Goal: Information Seeking & Learning: Check status

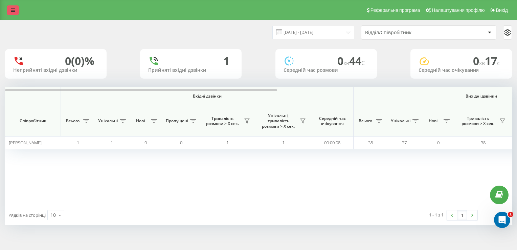
click at [13, 5] on link at bounding box center [13, 9] width 12 height 9
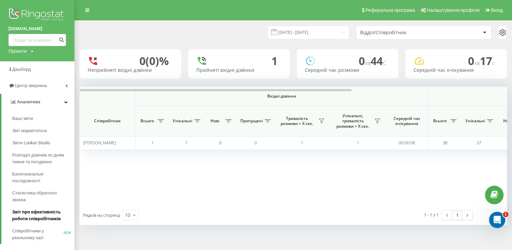
click at [35, 215] on span "Звіт про ефективність роботи співробітників" at bounding box center [41, 215] width 59 height 14
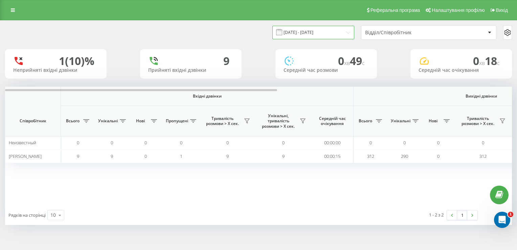
click at [331, 30] on input "[DATE] - [DATE]" at bounding box center [313, 32] width 82 height 13
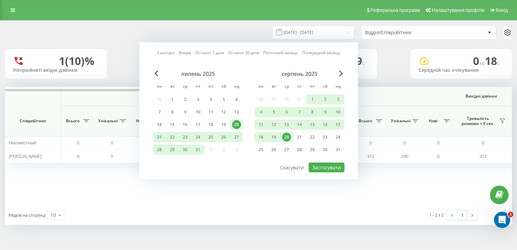
click at [288, 136] on div "20" at bounding box center [286, 137] width 9 height 9
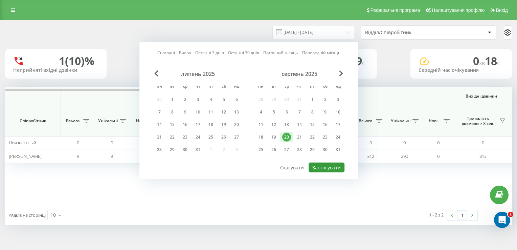
click at [317, 164] on button "Застосувати" at bounding box center [327, 167] width 36 height 10
type input "[DATE] - [DATE]"
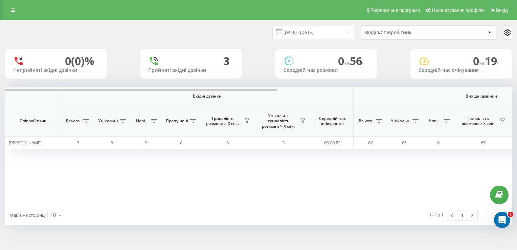
click at [252, 92] on th "Вхідні дзвінки" at bounding box center [207, 96] width 293 height 19
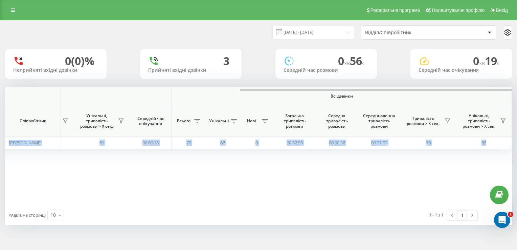
drag, startPoint x: 250, startPoint y: 91, endPoint x: 276, endPoint y: 85, distance: 26.9
click at [276, 85] on div "20.08.2025 - 20.08.2025 Відділ/Співробітник 0 (0)% Неприйняті вхідні дзвінки 3 …" at bounding box center [258, 123] width 507 height 204
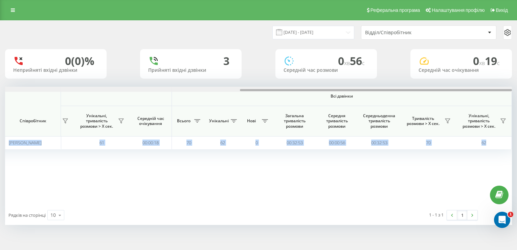
drag, startPoint x: 295, startPoint y: 90, endPoint x: 320, endPoint y: 84, distance: 25.8
click at [320, 84] on div "20.08.2025 - 20.08.2025 Відділ/Співробітник 0 (0)% Неприйняті вхідні дзвінки 3 …" at bounding box center [258, 123] width 507 height 204
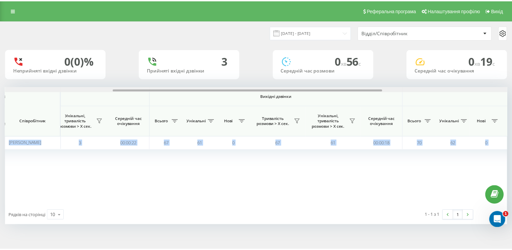
scroll to position [0, 111]
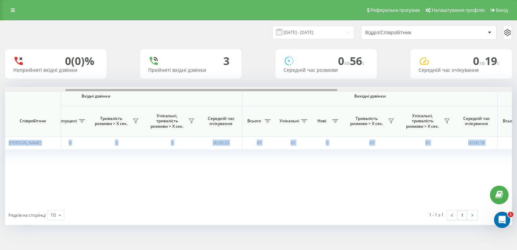
drag, startPoint x: 281, startPoint y: 90, endPoint x: 107, endPoint y: 95, distance: 174.9
click at [107, 95] on div "Вхідні дзвінки Вихідні дзвінки Всі дзвінки Співробітник Всього Унікальні Нові П…" at bounding box center [258, 146] width 507 height 118
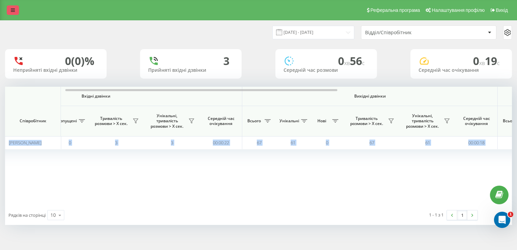
click at [13, 6] on link at bounding box center [13, 9] width 12 height 9
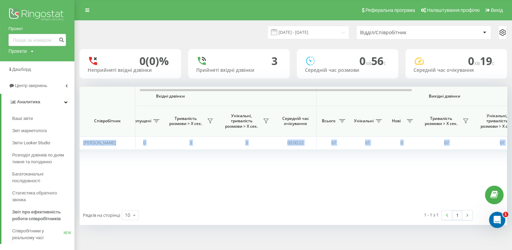
click at [32, 14] on img at bounding box center [37, 15] width 58 height 17
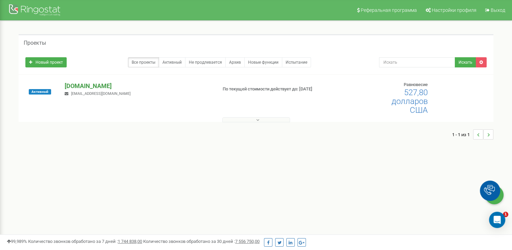
click at [71, 85] on p "[DOMAIN_NAME]" at bounding box center [138, 86] width 147 height 9
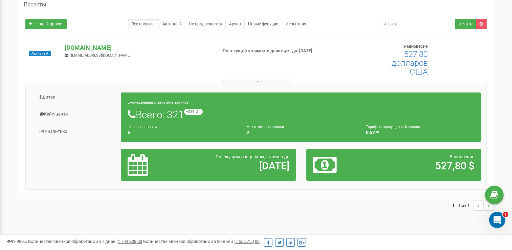
scroll to position [54, 0]
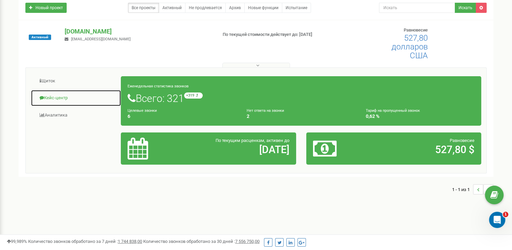
click at [64, 99] on font "Кейс-центр" at bounding box center [56, 97] width 24 height 5
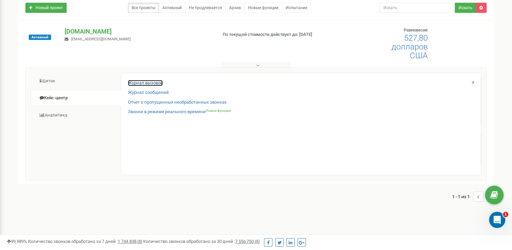
click at [159, 82] on link "Журнал вызовов" at bounding box center [145, 83] width 35 height 6
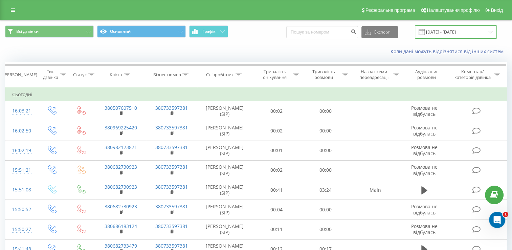
click at [486, 29] on input "[DATE] - [DATE]" at bounding box center [456, 31] width 82 height 13
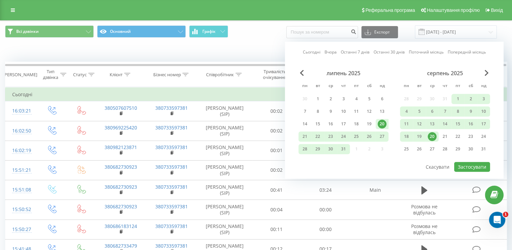
click at [430, 134] on div "20" at bounding box center [432, 136] width 9 height 9
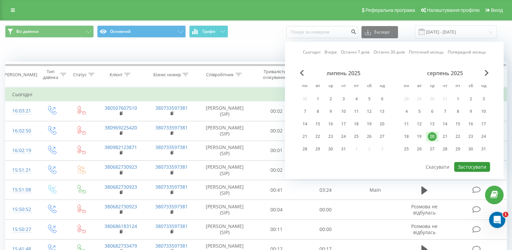
click at [465, 166] on button "Застосувати" at bounding box center [472, 167] width 36 height 10
type input "[DATE] - [DATE]"
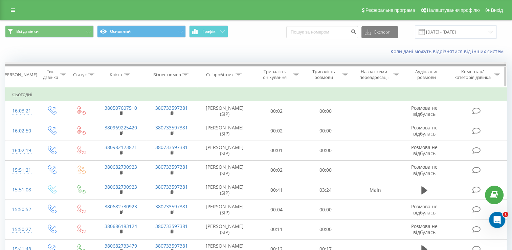
drag, startPoint x: 282, startPoint y: 64, endPoint x: 319, endPoint y: 64, distance: 37.2
click at [319, 64] on div at bounding box center [255, 65] width 501 height 2
drag, startPoint x: 322, startPoint y: 65, endPoint x: 363, endPoint y: 61, distance: 41.1
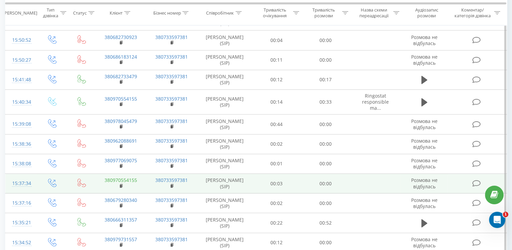
scroll to position [372, 0]
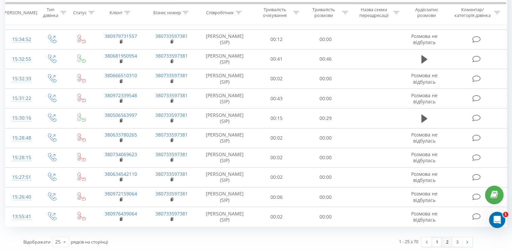
click at [446, 240] on link "2" at bounding box center [447, 241] width 10 height 9
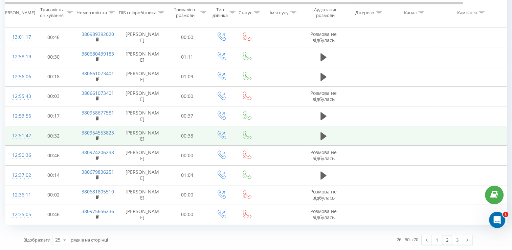
scroll to position [497, 0]
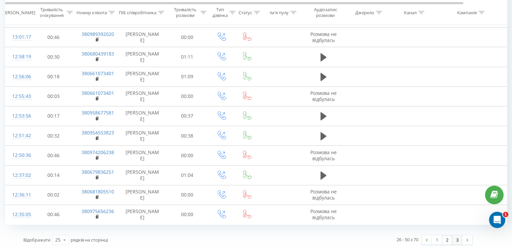
click at [458, 237] on link "3" at bounding box center [457, 239] width 10 height 9
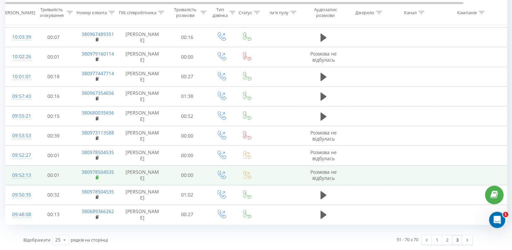
scroll to position [373, 0]
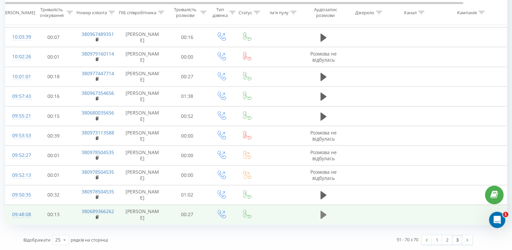
click at [323, 213] on icon at bounding box center [323, 214] width 6 height 8
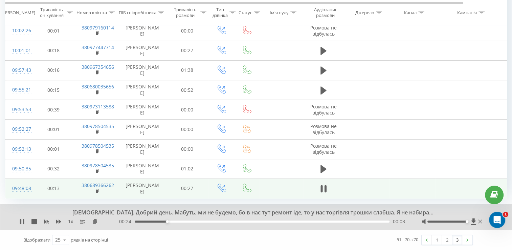
drag, startPoint x: 442, startPoint y: 247, endPoint x: 468, endPoint y: 247, distance: 26.1
click at [467, 222] on div at bounding box center [447, 221] width 40 height 2
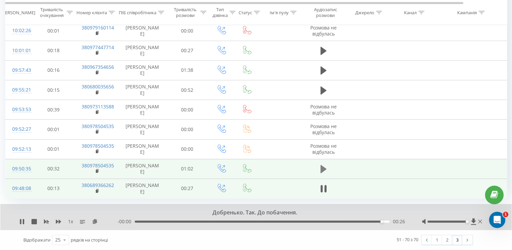
click at [323, 173] on icon at bounding box center [323, 169] width 6 height 8
click at [478, 224] on icon at bounding box center [480, 221] width 4 height 5
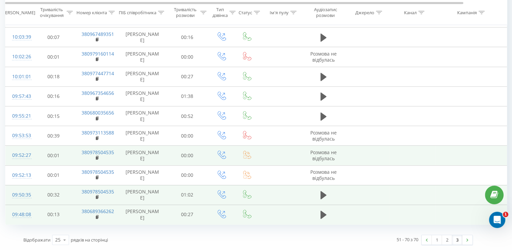
scroll to position [271, 0]
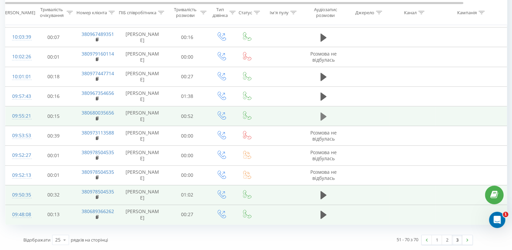
click at [321, 120] on icon at bounding box center [323, 116] width 6 height 8
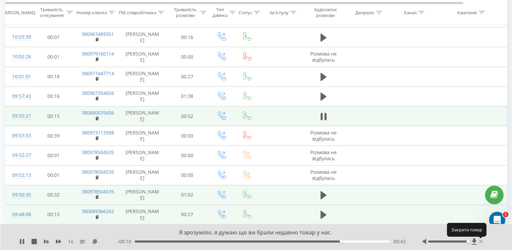
click at [480, 241] on icon at bounding box center [481, 240] width 4 height 5
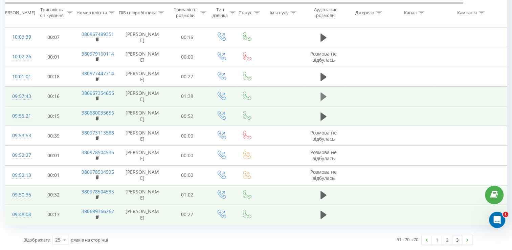
click at [322, 100] on icon at bounding box center [323, 96] width 6 height 8
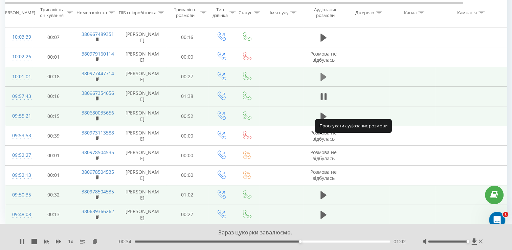
click at [324, 81] on icon at bounding box center [323, 77] width 6 height 8
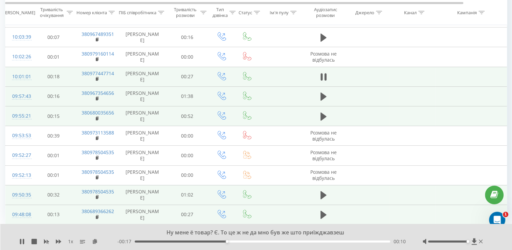
scroll to position [237, 0]
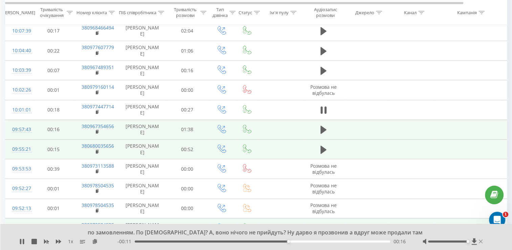
click at [480, 240] on icon at bounding box center [481, 240] width 4 height 5
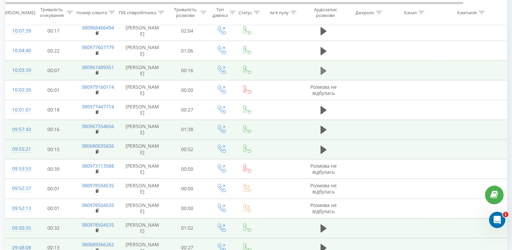
click at [322, 75] on icon at bounding box center [323, 71] width 6 height 8
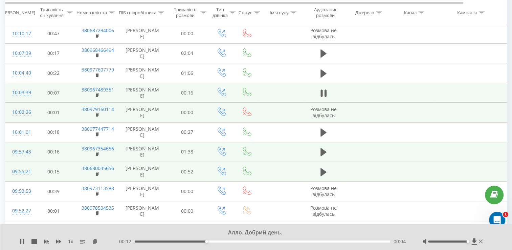
scroll to position [204, 0]
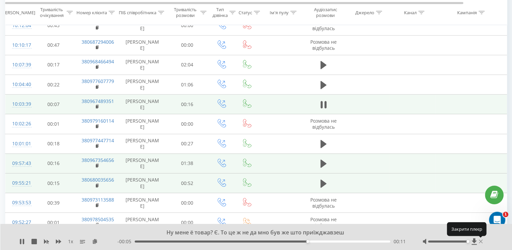
click at [480, 243] on icon at bounding box center [481, 240] width 4 height 5
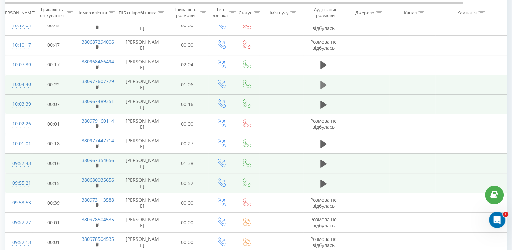
click at [323, 89] on icon at bounding box center [323, 85] width 6 height 8
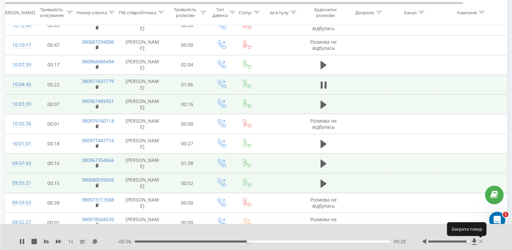
click at [480, 240] on icon at bounding box center [481, 240] width 4 height 5
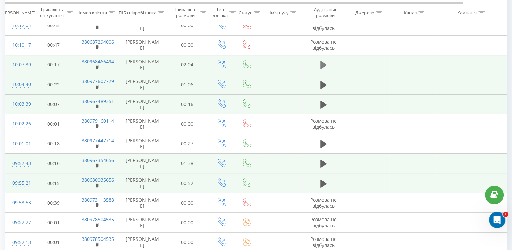
click at [326, 70] on button at bounding box center [323, 65] width 10 height 10
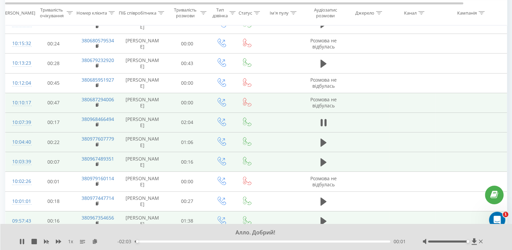
scroll to position [136, 0]
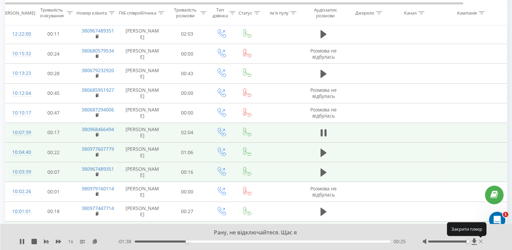
click at [481, 241] on icon at bounding box center [481, 240] width 4 height 5
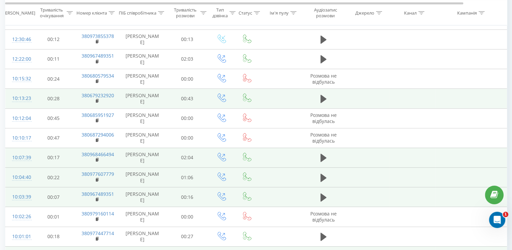
scroll to position [102, 0]
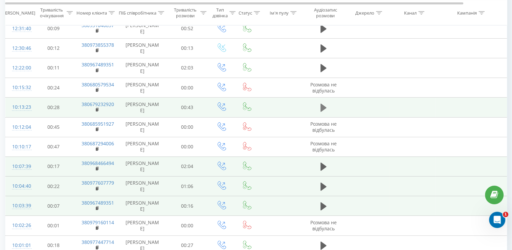
click at [323, 112] on icon at bounding box center [323, 107] width 6 height 9
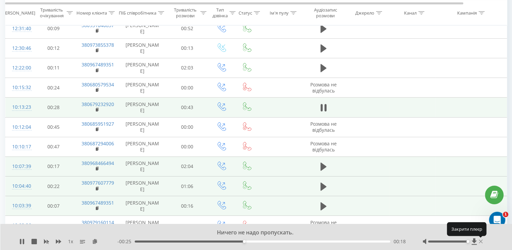
click at [481, 240] on icon at bounding box center [481, 240] width 4 height 5
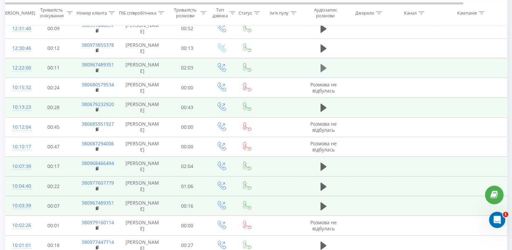
click at [323, 72] on icon at bounding box center [323, 68] width 6 height 8
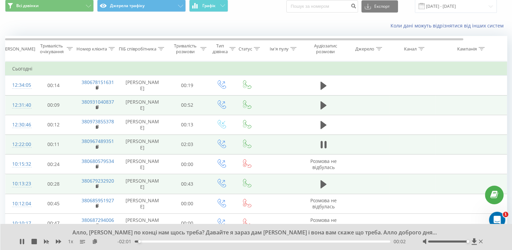
scroll to position [35, 0]
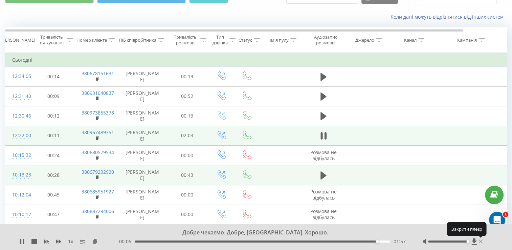
click at [479, 241] on icon at bounding box center [481, 240] width 4 height 5
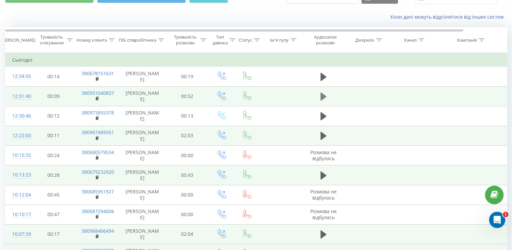
click at [322, 100] on icon at bounding box center [323, 96] width 6 height 8
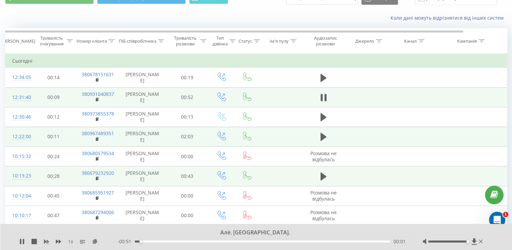
scroll to position [34, 0]
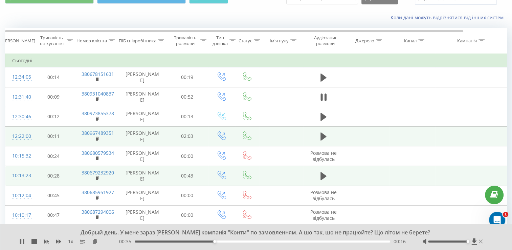
click at [481, 241] on icon at bounding box center [481, 241] width 4 height 4
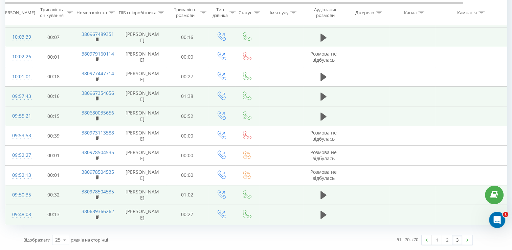
scroll to position [373, 0]
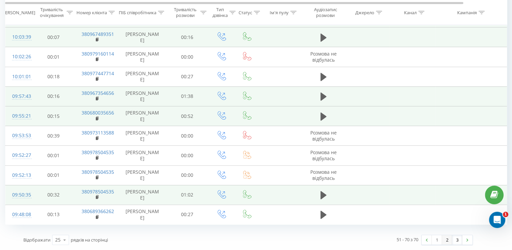
click at [446, 240] on link "2" at bounding box center [447, 239] width 10 height 9
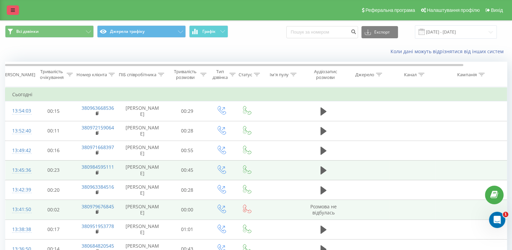
click at [15, 8] on link at bounding box center [13, 9] width 12 height 9
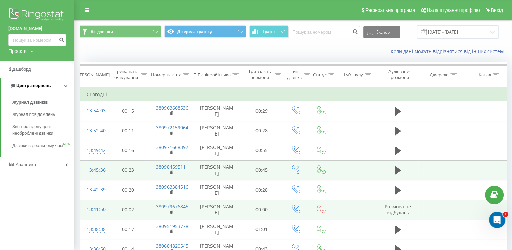
click at [67, 87] on icon at bounding box center [65, 85] width 3 height 3
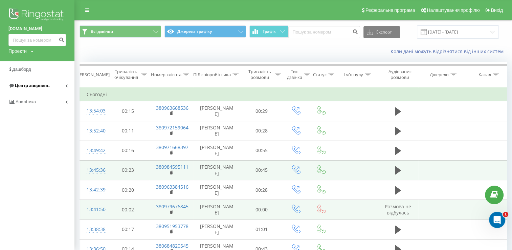
click at [66, 88] on link "Центр звернень" at bounding box center [37, 85] width 74 height 16
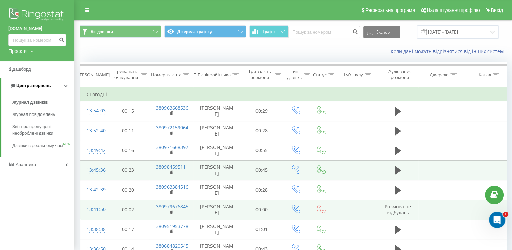
click at [66, 88] on link "Центр звернень" at bounding box center [37, 85] width 73 height 16
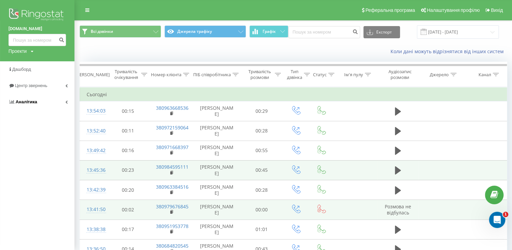
click at [65, 101] on icon at bounding box center [66, 101] width 2 height 3
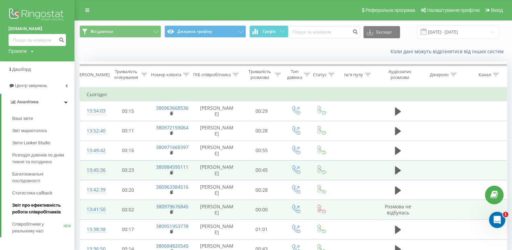
click at [43, 208] on span "Звіт про ефективність роботи співробітників" at bounding box center [41, 209] width 59 height 14
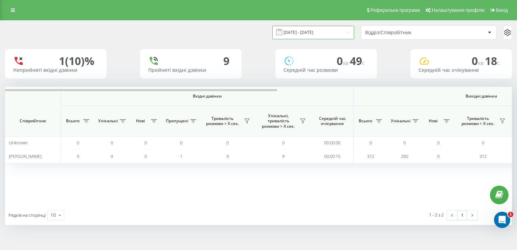
click at [341, 35] on input "[DATE] - [DATE]" at bounding box center [313, 32] width 82 height 13
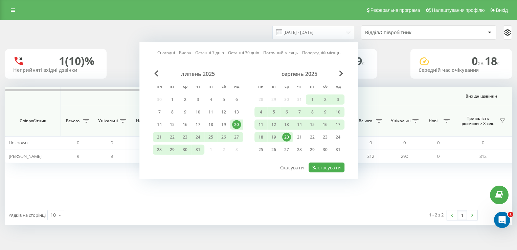
click at [289, 136] on div "20" at bounding box center [286, 137] width 9 height 9
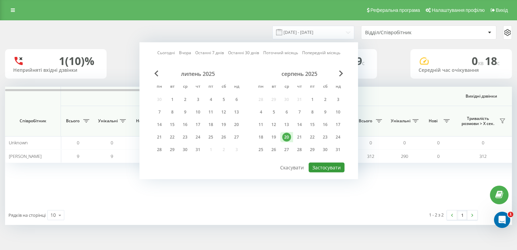
click at [328, 162] on button "Застосувати" at bounding box center [327, 167] width 36 height 10
type input "[DATE] - [DATE]"
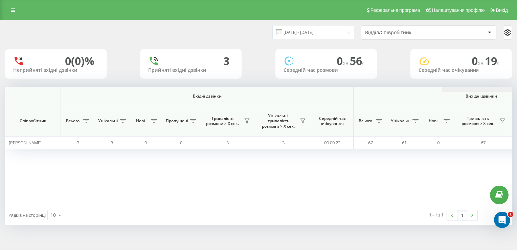
scroll to position [0, 437]
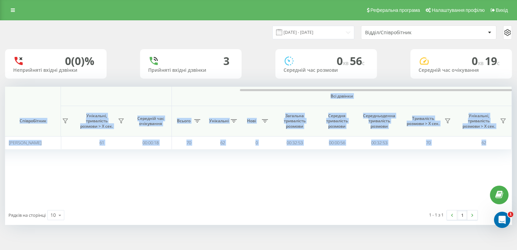
drag, startPoint x: 257, startPoint y: 91, endPoint x: 254, endPoint y: 100, distance: 9.4
click at [254, 100] on div "Вхідні дзвінки Вихідні дзвінки Всі дзвінки Співробітник Всього Унікальні Нові П…" at bounding box center [258, 146] width 507 height 118
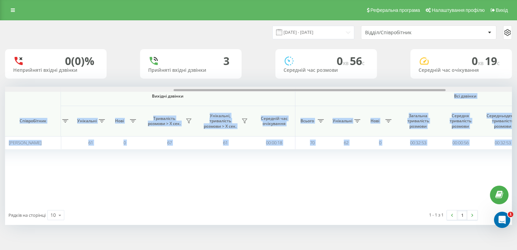
drag, startPoint x: 254, startPoint y: 100, endPoint x: 225, endPoint y: 163, distance: 69.6
click at [233, 94] on div "Вхідні дзвінки Вихідні дзвінки Всі дзвінки Співробітник Всього Унікальні Нові П…" at bounding box center [258, 146] width 507 height 118
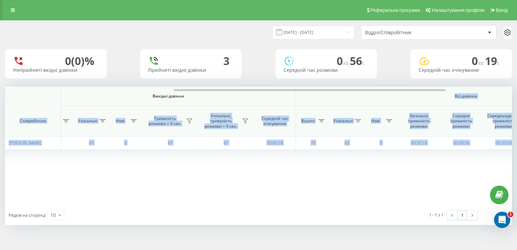
click at [242, 189] on div "Вхідні дзвінки Вихідні дзвінки Всі дзвінки Співробітник Всього Унікальні Нові П…" at bounding box center [258, 146] width 507 height 118
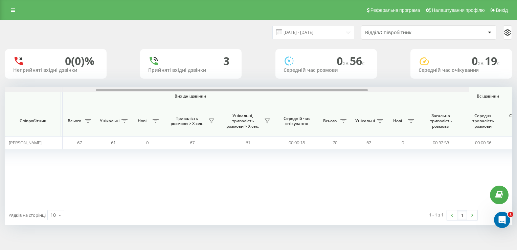
scroll to position [0, 248]
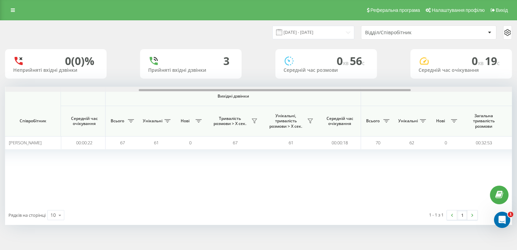
drag, startPoint x: 236, startPoint y: 89, endPoint x: 202, endPoint y: 92, distance: 35.0
click at [202, 92] on div "Вхідні дзвінки Вихідні дзвінки Всі дзвінки Співробітник Всього Унікальні Нові П…" at bounding box center [258, 146] width 507 height 118
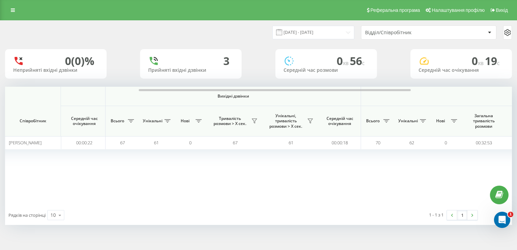
click at [340, 170] on div "Вхідні дзвінки Вихідні дзвінки Всі дзвінки Співробітник Всього Унікальні Нові П…" at bounding box center [258, 146] width 507 height 118
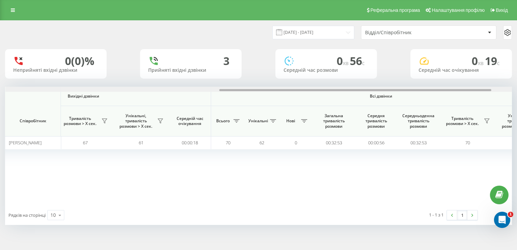
scroll to position [0, 412]
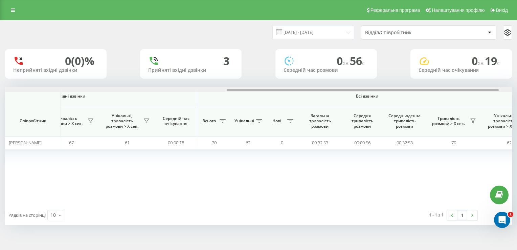
drag, startPoint x: 268, startPoint y: 89, endPoint x: 356, endPoint y: 95, distance: 88.2
click at [356, 95] on div "Вхідні дзвінки Вихідні дзвінки Всі дзвінки Співробітник Всього Унікальні Нові П…" at bounding box center [258, 146] width 507 height 118
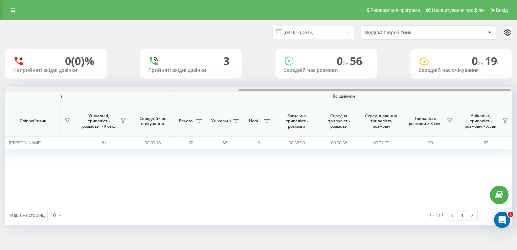
scroll to position [0, 437]
drag, startPoint x: 387, startPoint y: 89, endPoint x: 417, endPoint y: 93, distance: 30.7
click at [417, 93] on div "Вхідні дзвінки Вихідні дзвінки Всі дзвінки Співробітник Всього Унікальні Нові П…" at bounding box center [258, 146] width 507 height 118
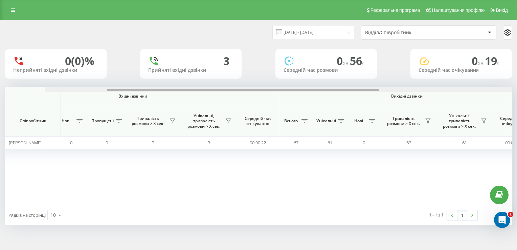
scroll to position [0, 0]
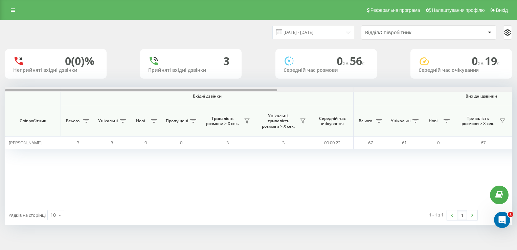
drag, startPoint x: 415, startPoint y: 89, endPoint x: 136, endPoint y: 94, distance: 279.1
click at [136, 94] on div "Вхідні дзвінки Вихідні дзвінки Всі дзвінки Співробітник Всього Унікальні Нові П…" at bounding box center [258, 146] width 507 height 118
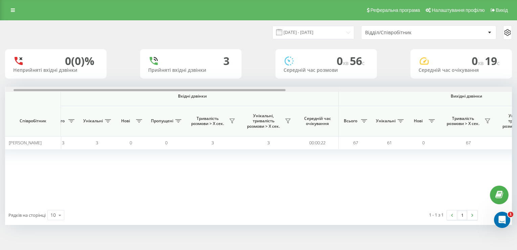
scroll to position [0, 13]
drag, startPoint x: 228, startPoint y: 89, endPoint x: 234, endPoint y: 88, distance: 6.8
click at [234, 88] on div at bounding box center [258, 89] width 507 height 5
